Goal: Task Accomplishment & Management: Manage account settings

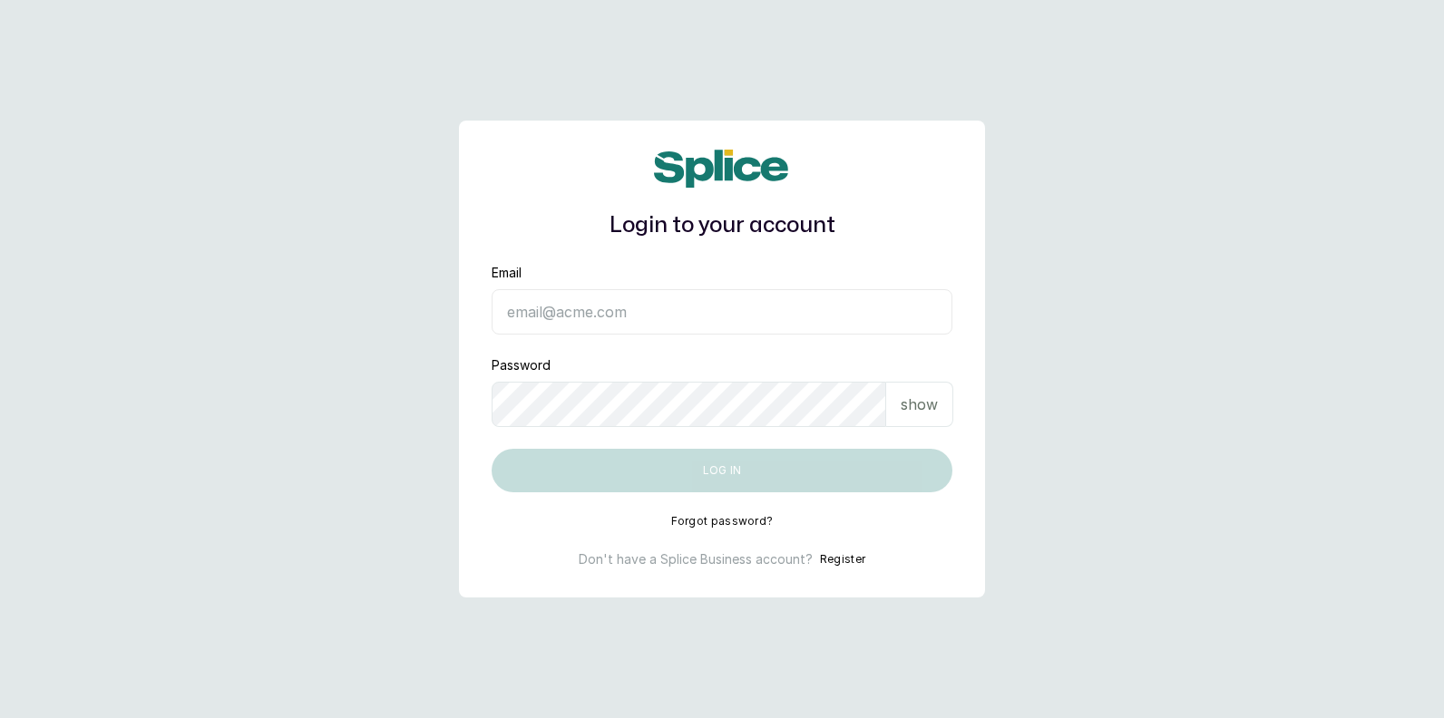
type input "[EMAIL_ADDRESS][DOMAIN_NAME]"
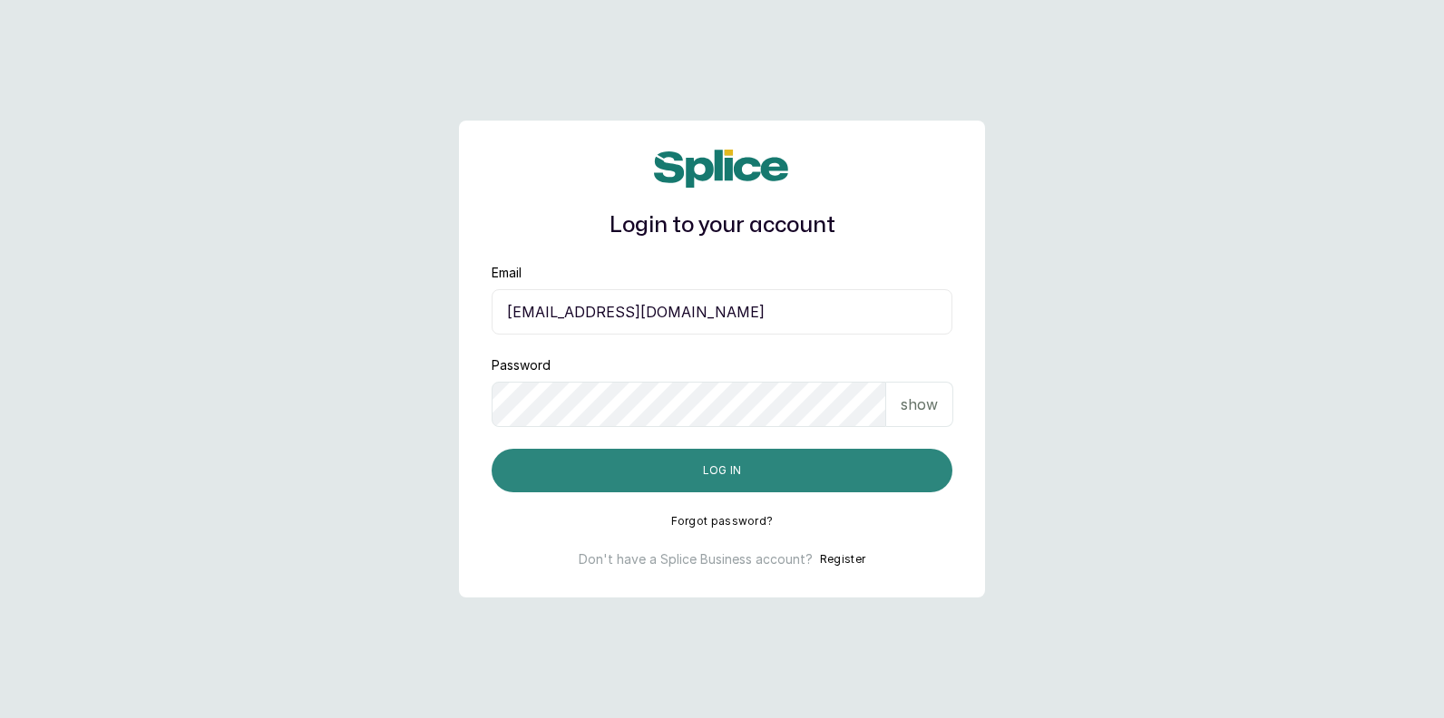
click at [784, 475] on button "Log in" at bounding box center [722, 471] width 461 height 44
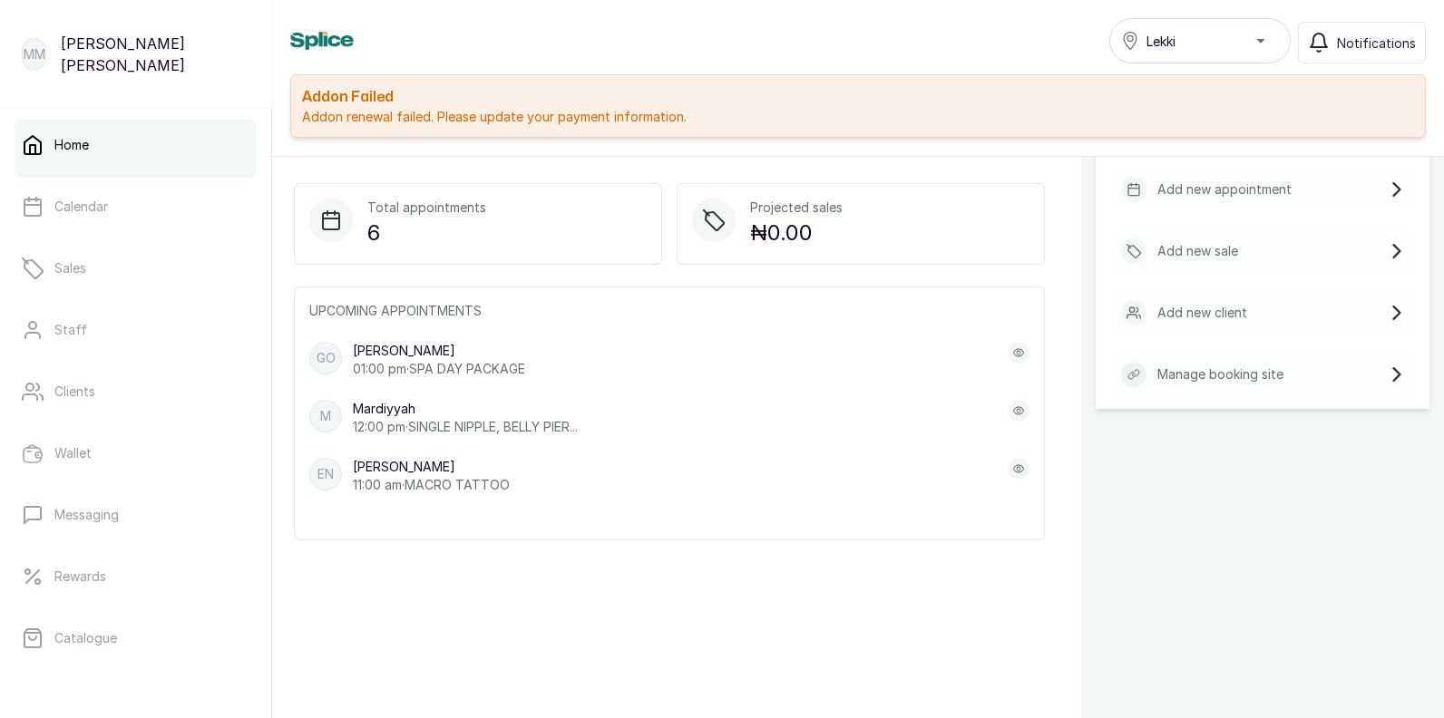
scroll to position [411, 0]
click at [1105, 624] on div "Quick Actions Add appointments, sales, or clients quickly with a single tap. Ad…" at bounding box center [1262, 407] width 363 height 718
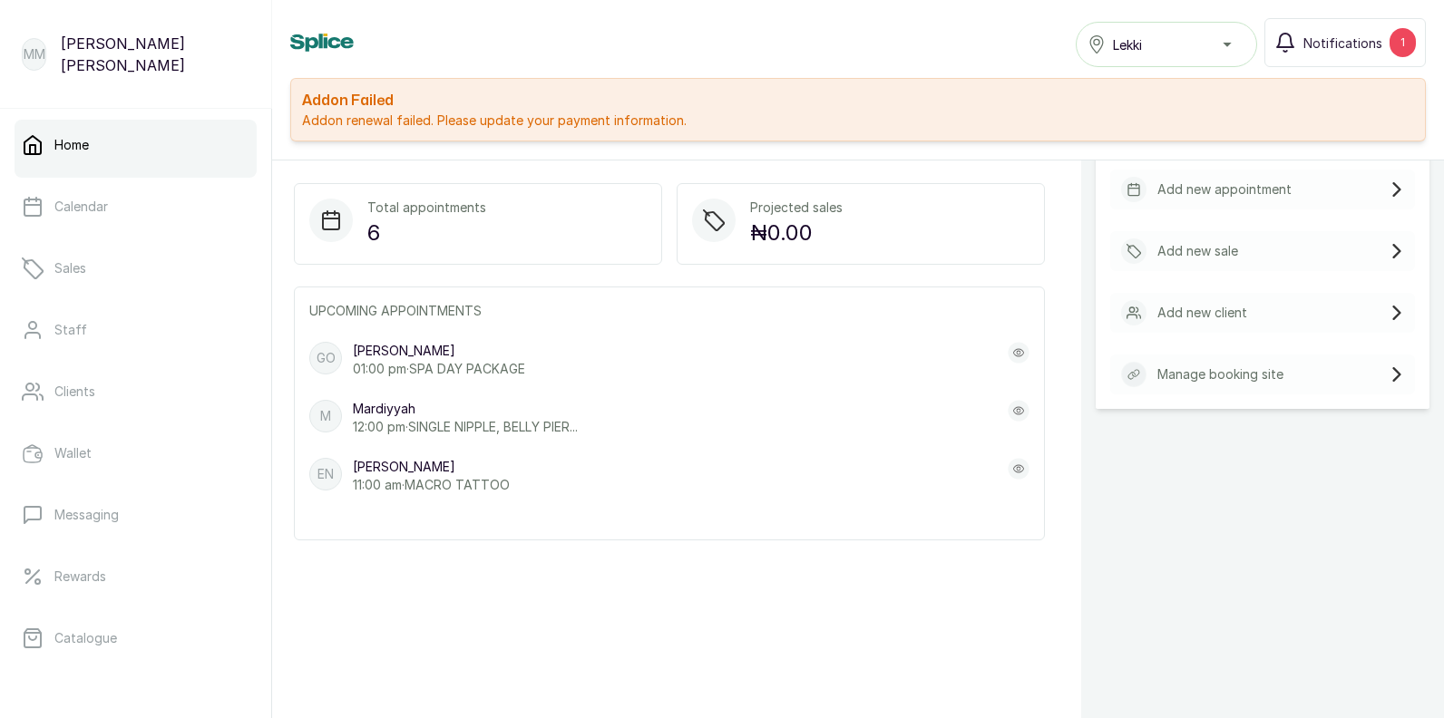
click at [1242, 667] on div "Quick Actions Add appointments, sales, or clients quickly with a single tap. Ad…" at bounding box center [1262, 411] width 363 height 718
click at [1242, 692] on div "Quick Actions Add appointments, sales, or clients quickly with a single tap. Ad…" at bounding box center [1262, 411] width 363 height 718
click at [671, 670] on div "Home Booking link Add 30/09/2025 ~ 30/09/2025 Total appointments 6 Projected sa…" at bounding box center [669, 411] width 794 height 718
click at [695, 655] on div "Home Booking link Add 30/09/2025 ~ 30/09/2025 Total appointments 6 Projected sa…" at bounding box center [669, 411] width 794 height 718
